Goal: Understand process/instructions: Learn about a topic

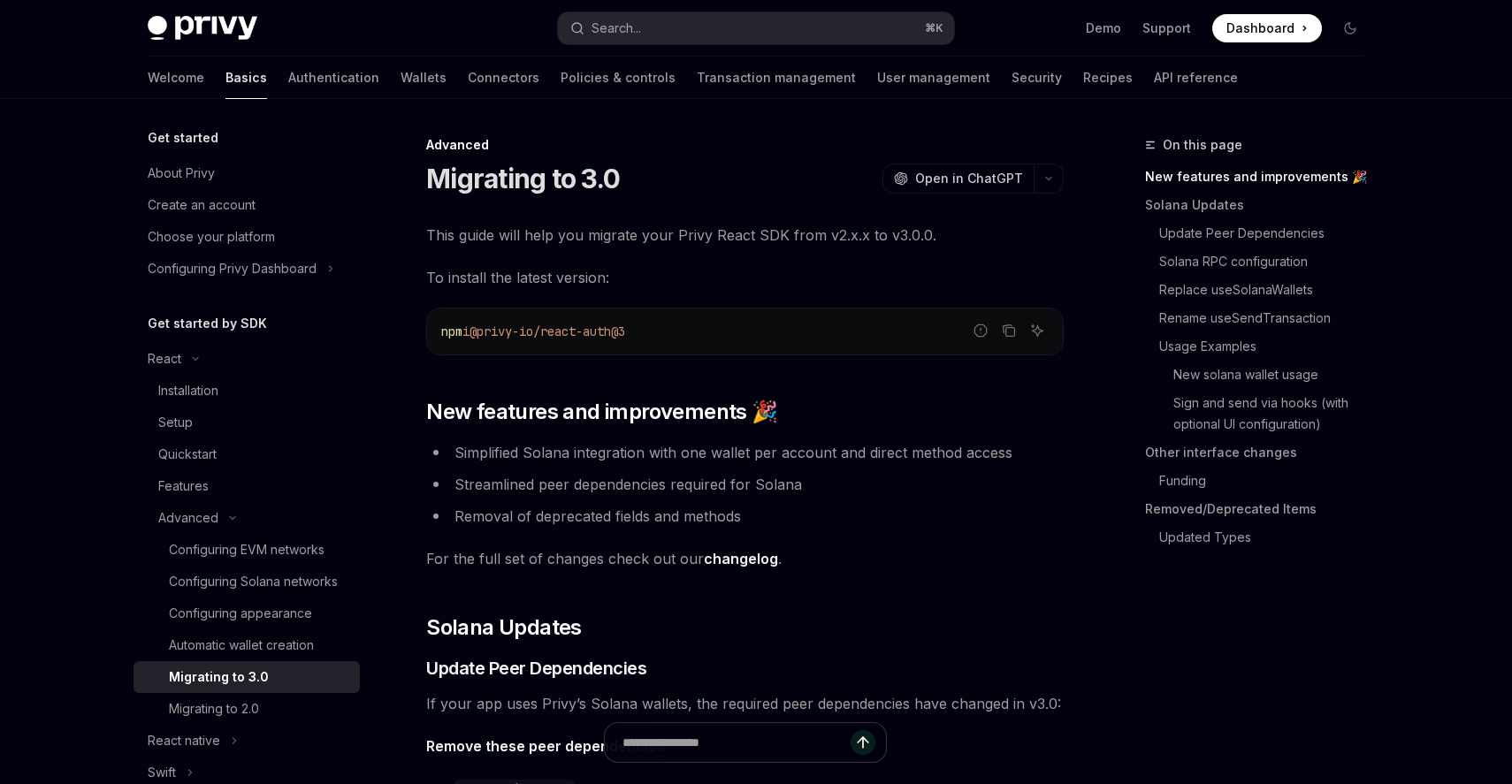
type textarea "*"
click at [1008, 328] on icon "Copy the contents from the code block" at bounding box center [1011, 332] width 9 height 9
click at [1043, 184] on button "button" at bounding box center [1048, 178] width 30 height 30
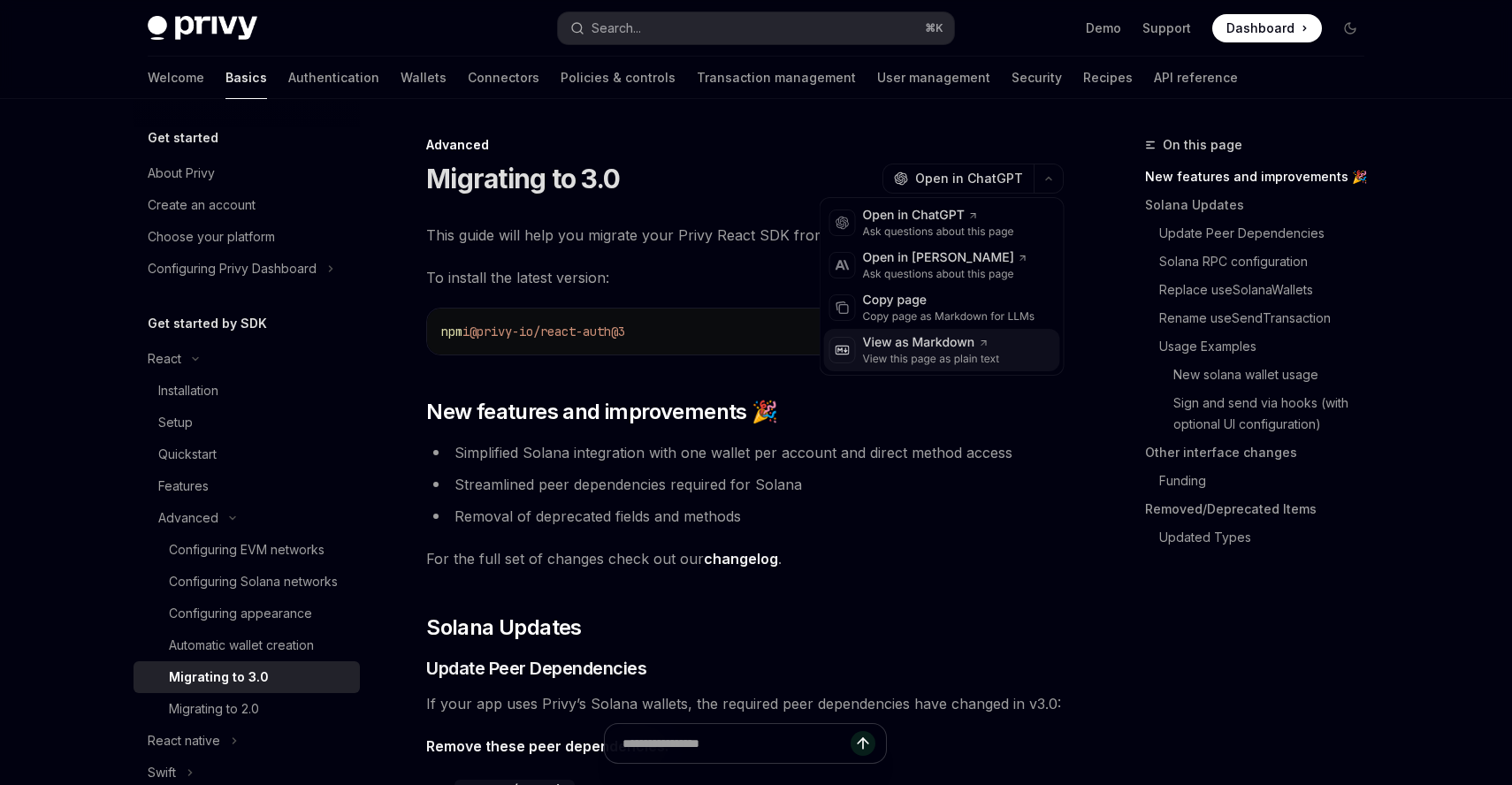
click at [952, 350] on div "View as Markdown" at bounding box center [931, 343] width 137 height 18
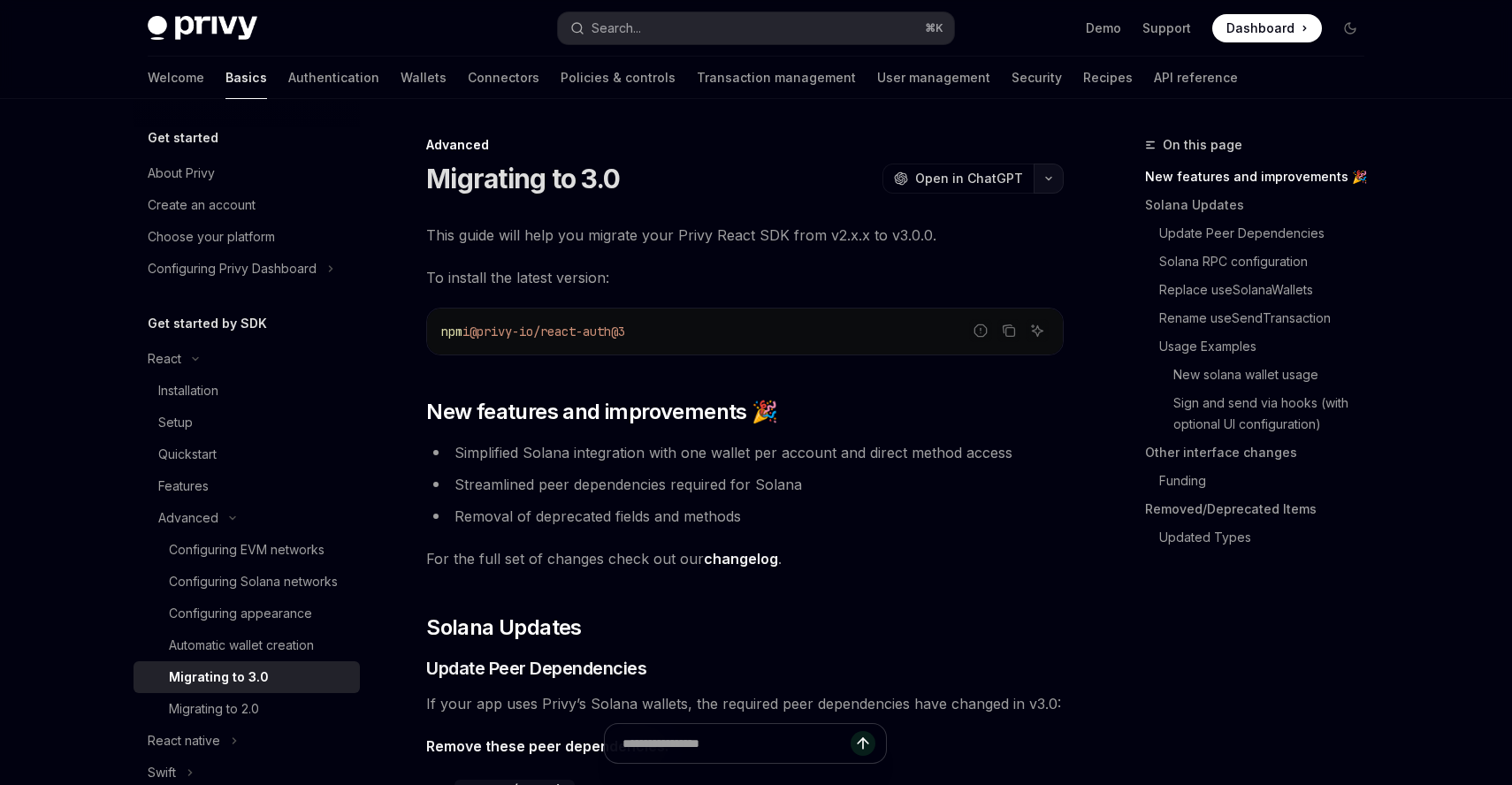
click at [1059, 179] on button "button" at bounding box center [1048, 178] width 30 height 30
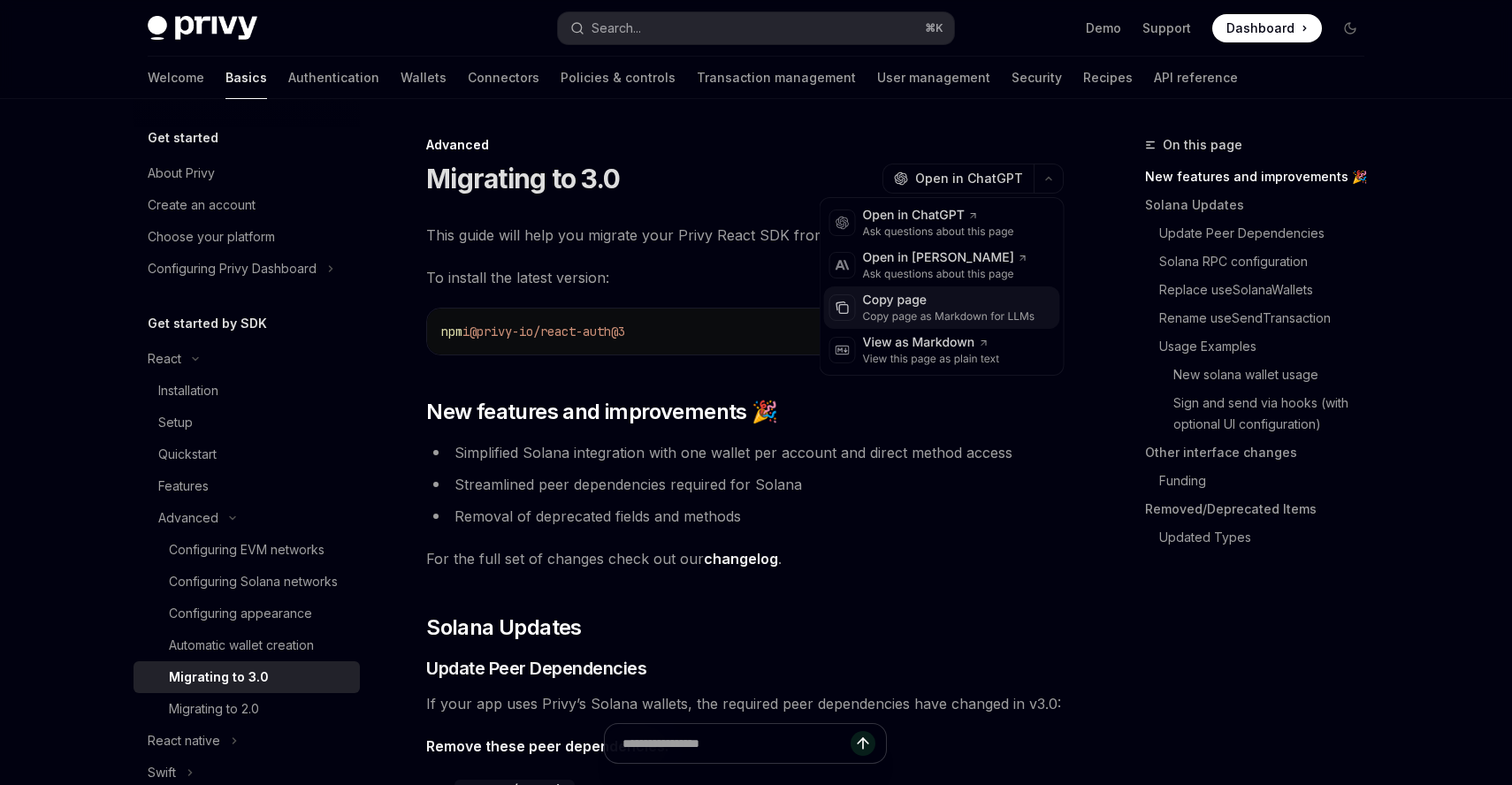
click at [967, 302] on div "Copy page" at bounding box center [948, 301] width 173 height 18
